Goal: Information Seeking & Learning: Learn about a topic

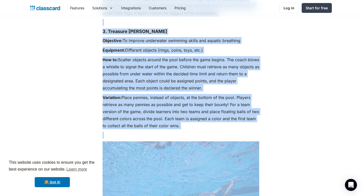
scroll to position [2213, 0]
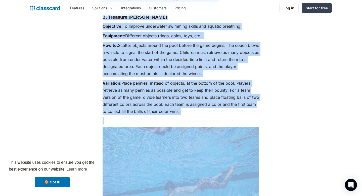
drag, startPoint x: 108, startPoint y: 45, endPoint x: 229, endPoint y: 39, distance: 121.9
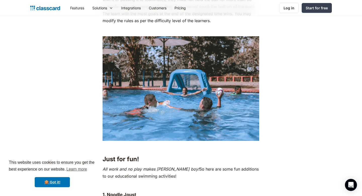
scroll to position [2537, 0]
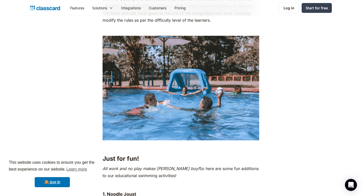
copy div "Lo ips Dolo Sitametco: Ad elitsed doeiusmo tempor inc utlabor etdol mag aliquae…"
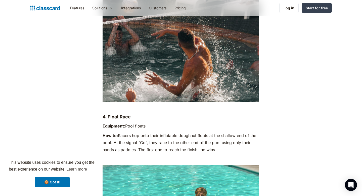
scroll to position [2982, 0]
drag, startPoint x: 217, startPoint y: 115, endPoint x: 260, endPoint y: 44, distance: 83.8
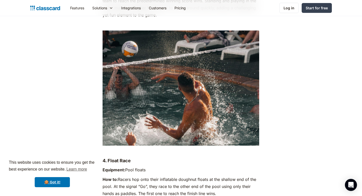
scroll to position [2939, 0]
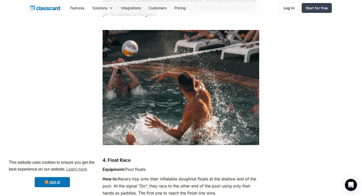
drag, startPoint x: 104, startPoint y: 125, endPoint x: 219, endPoint y: 156, distance: 119.9
copy div "4. Float Race Equipment: Pool floats How to: Racers hop onto their inflatable d…"
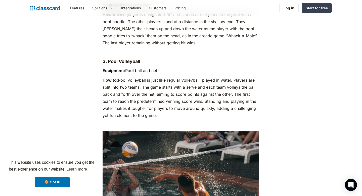
scroll to position [2806, 0]
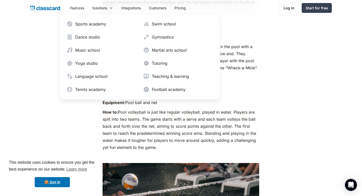
drag, startPoint x: 144, startPoint y: 110, endPoint x: 247, endPoint y: 63, distance: 113.0
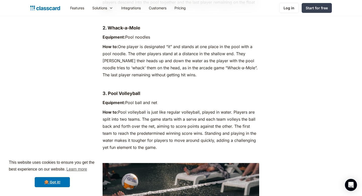
click at [247, 99] on p "Equipment: Pool ball and net" at bounding box center [181, 102] width 157 height 7
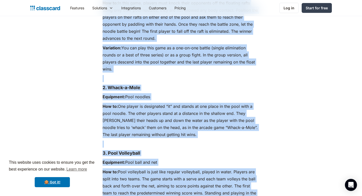
scroll to position [2747, 0]
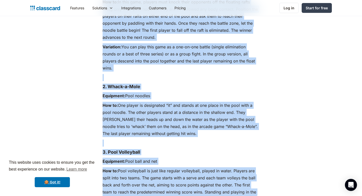
drag, startPoint x: 103, startPoint y: 28, endPoint x: 244, endPoint y: 173, distance: 201.9
copy div "Lore ips dol! Sit amet con ad elit seddo Eius t inci utl! Et dolo mag aliq eni …"
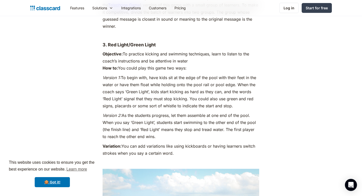
scroll to position [1005, 0]
